Goal: Use online tool/utility

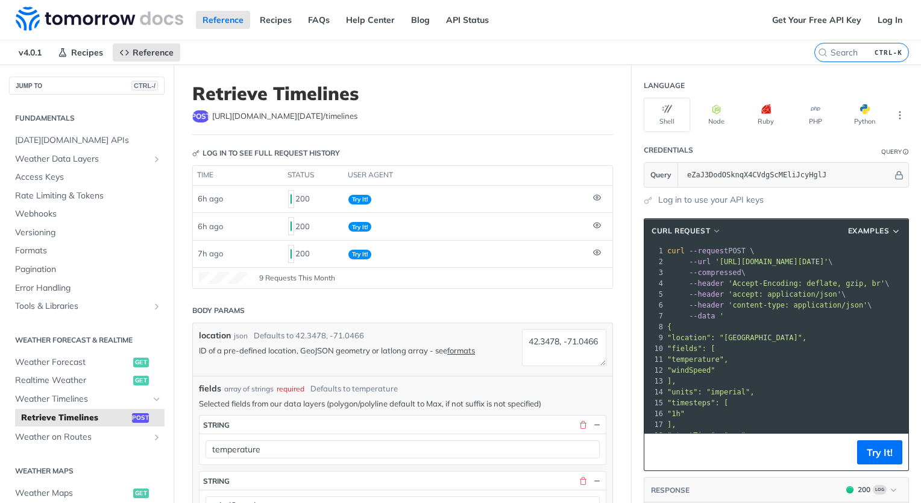
scroll to position [487, 0]
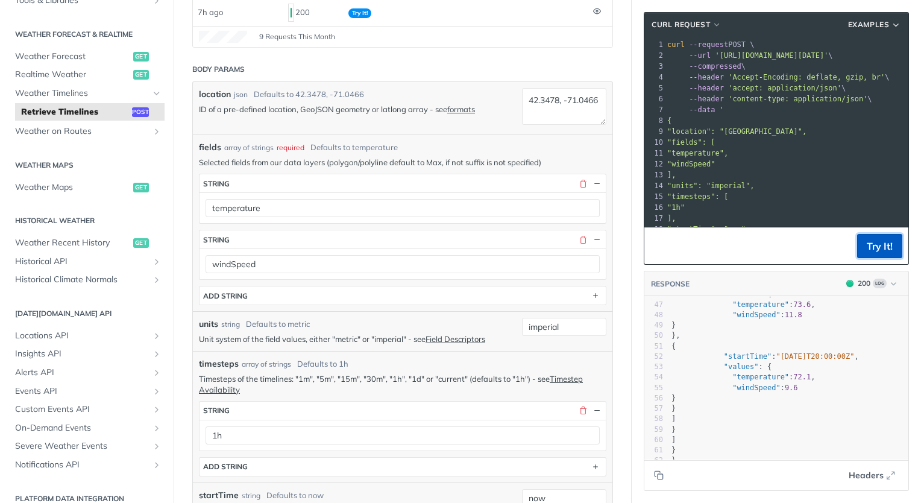
click at [861, 250] on button "Try It!" at bounding box center [879, 246] width 45 height 24
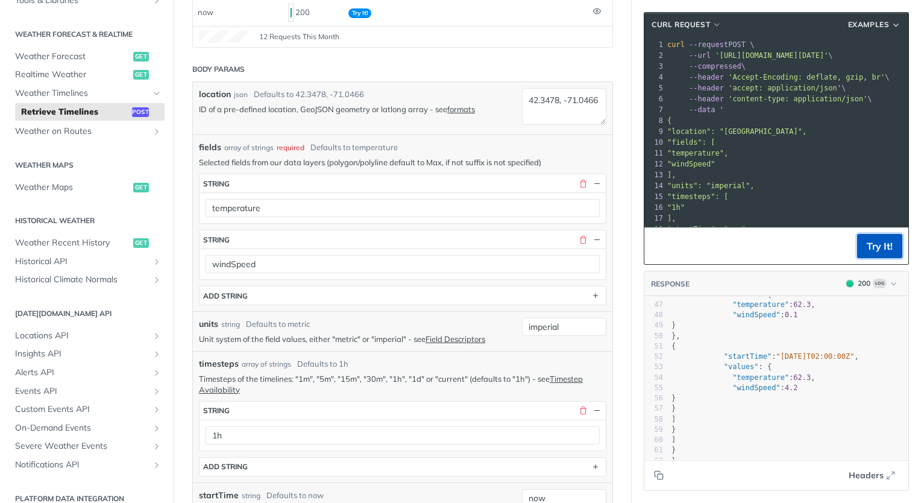
click at [861, 250] on button "Try It!" at bounding box center [879, 246] width 45 height 24
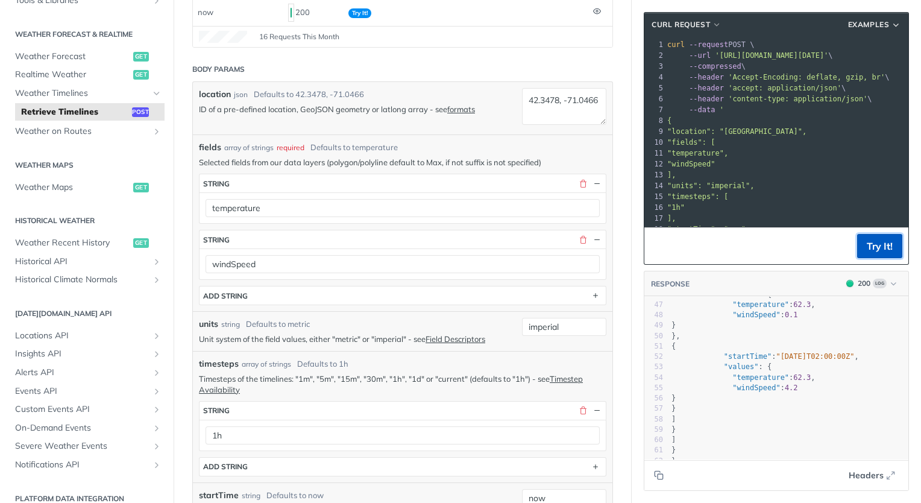
click at [861, 250] on button "Try It!" at bounding box center [879, 246] width 45 height 24
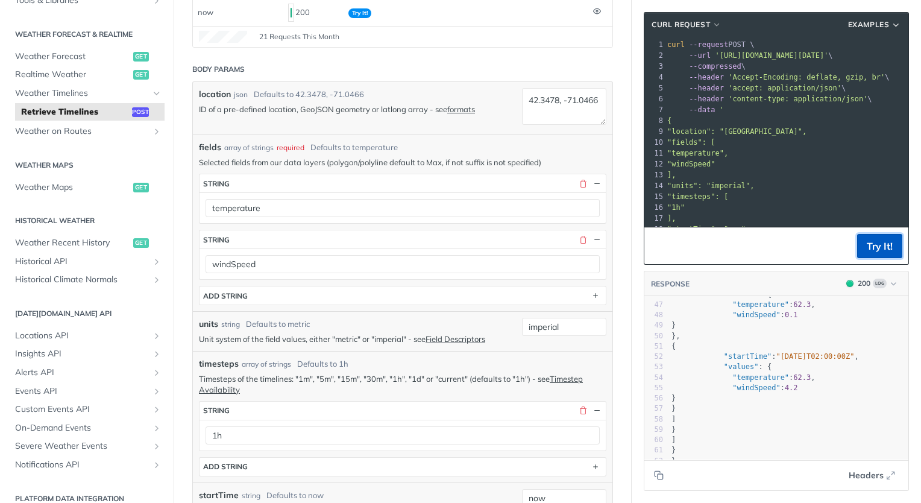
click at [861, 250] on button "Try It!" at bounding box center [879, 246] width 45 height 24
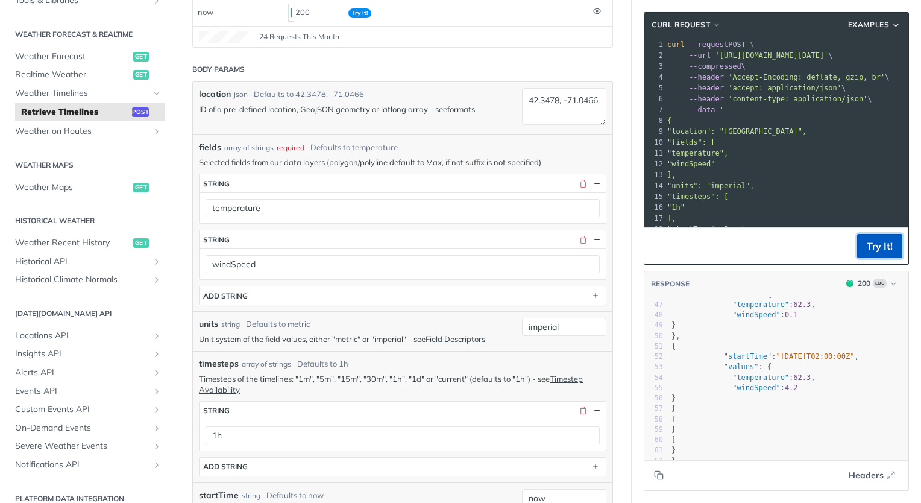
click at [861, 250] on button "Try It!" at bounding box center [879, 246] width 45 height 24
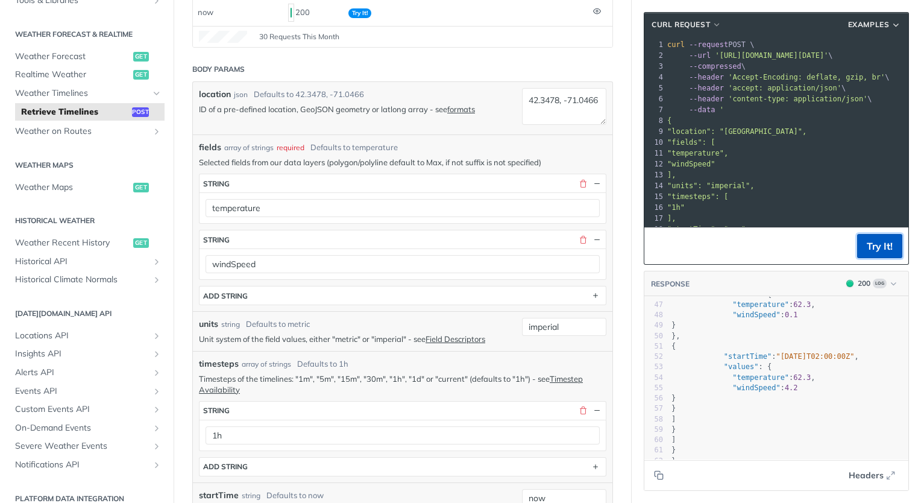
click at [861, 250] on button "Try It!" at bounding box center [879, 246] width 45 height 24
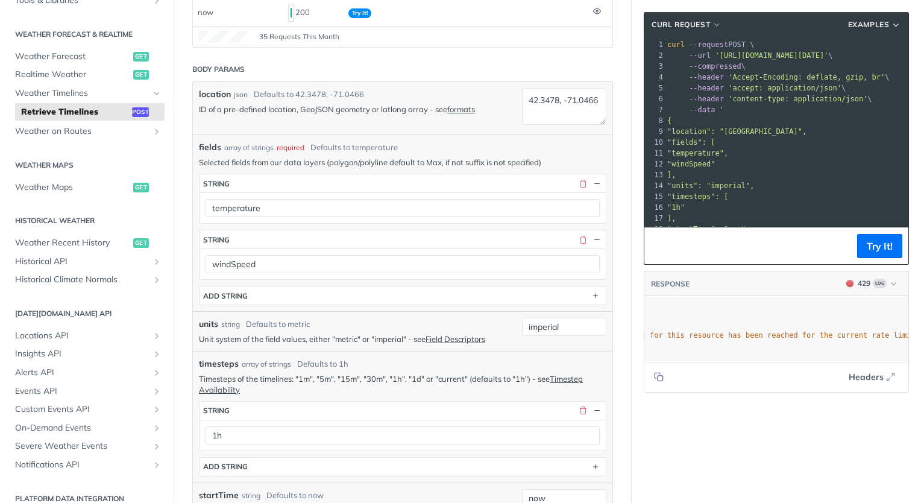
scroll to position [0, 0]
